Goal: Find specific page/section: Find specific page/section

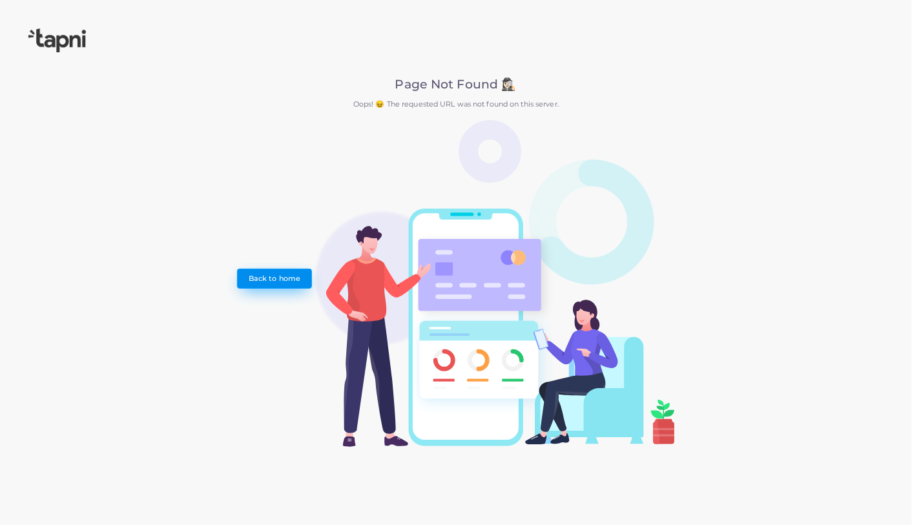
click at [287, 276] on link "Back to home" at bounding box center [274, 278] width 74 height 19
